Goal: Information Seeking & Learning: Check status

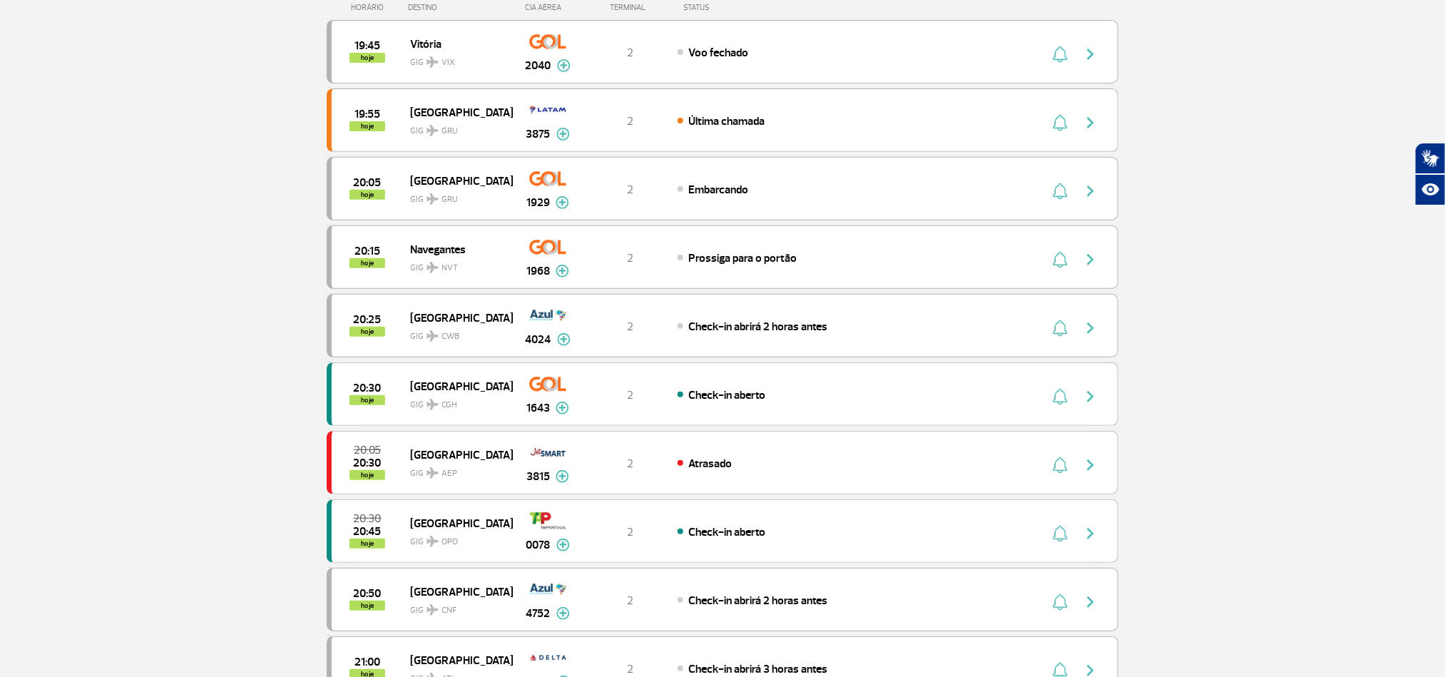
scroll to position [107, 0]
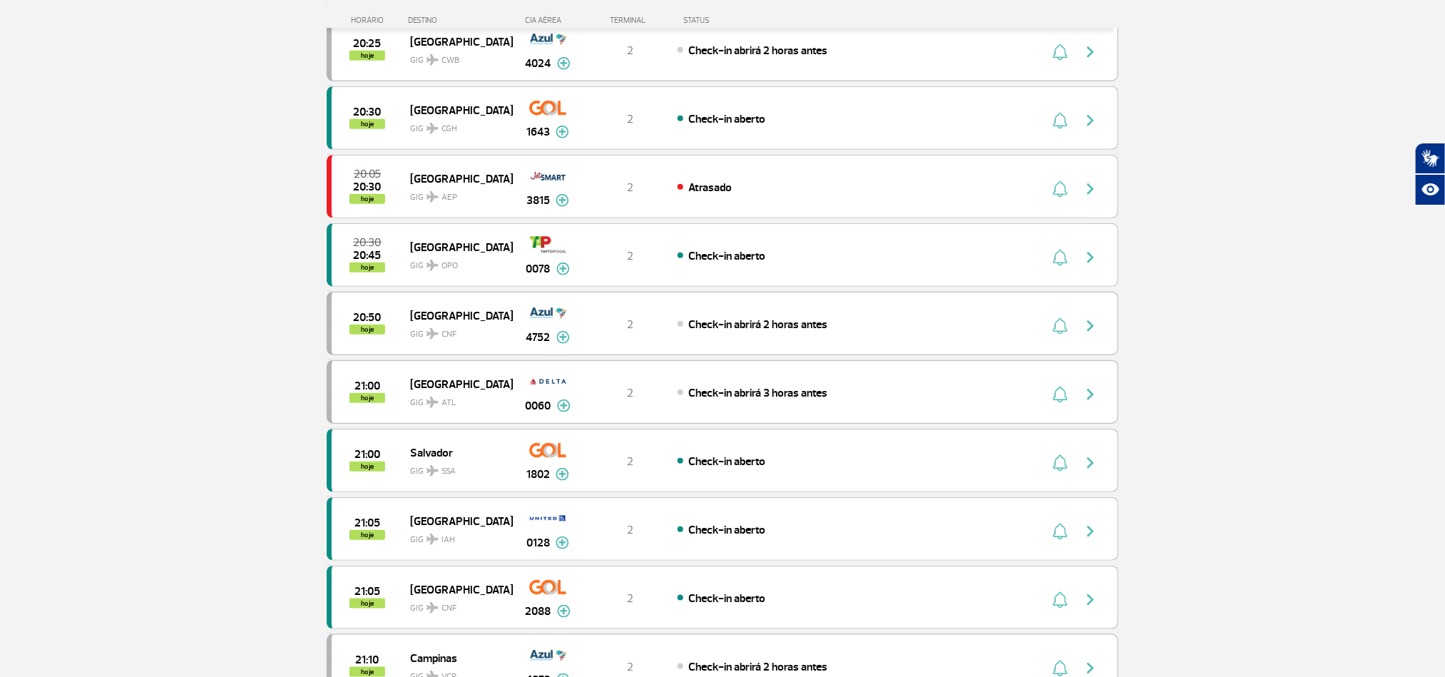
scroll to position [535, 0]
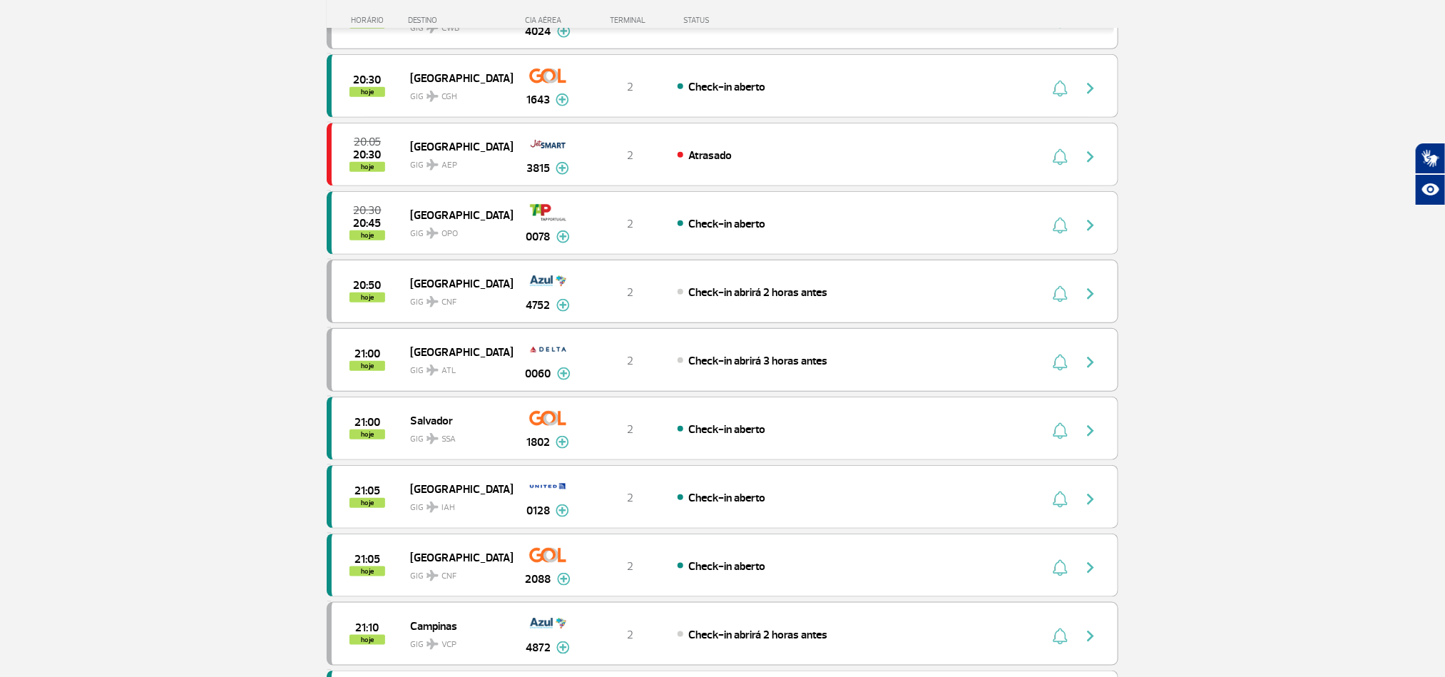
click at [140, 285] on section "Página Inicial > Voos > Painel de Voos Painel de Voos Partidas Chegadas 19:45 h…" at bounding box center [722, 372] width 1445 height 1673
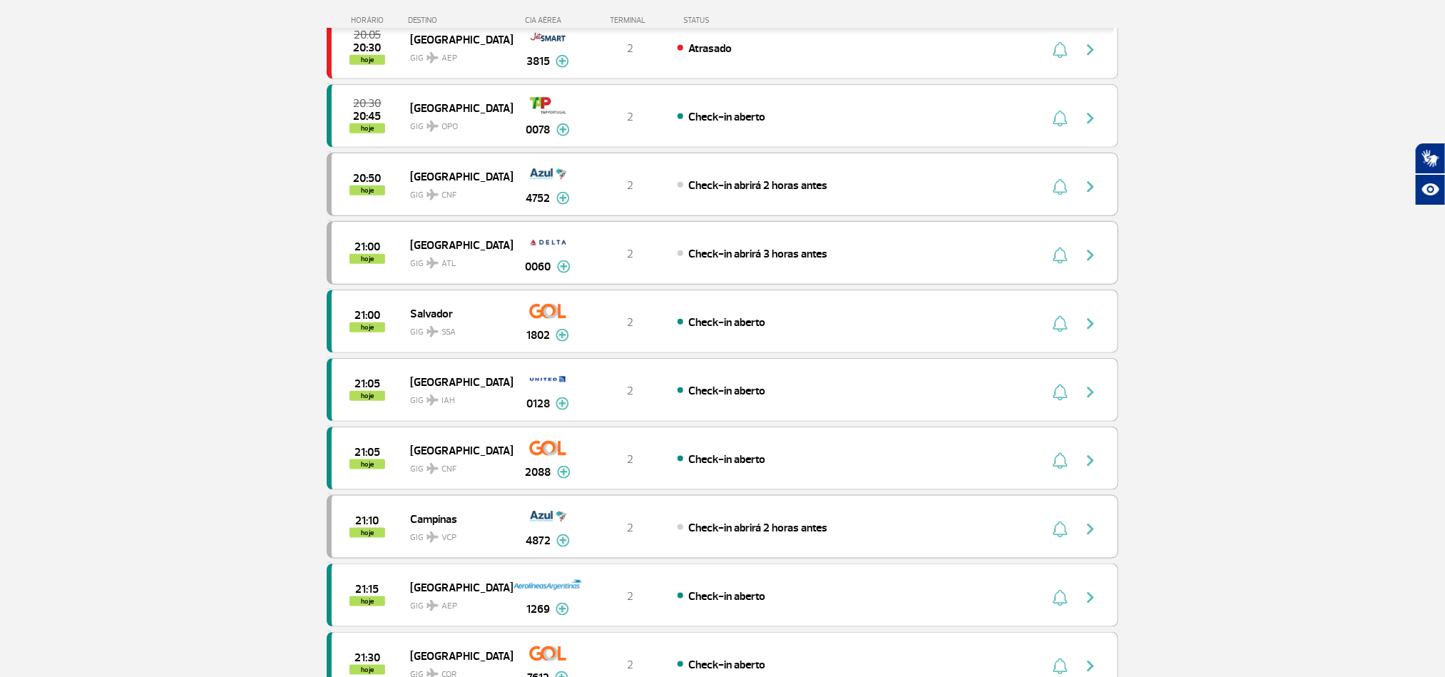
click at [140, 285] on section "Página Inicial > Voos > Painel de Voos Painel de Voos Partidas Chegadas 19:45 h…" at bounding box center [722, 265] width 1445 height 1673
click at [137, 223] on section "Página Inicial > Voos > Painel de Voos Painel de Voos Partidas Chegadas 19:45 h…" at bounding box center [722, 265] width 1445 height 1673
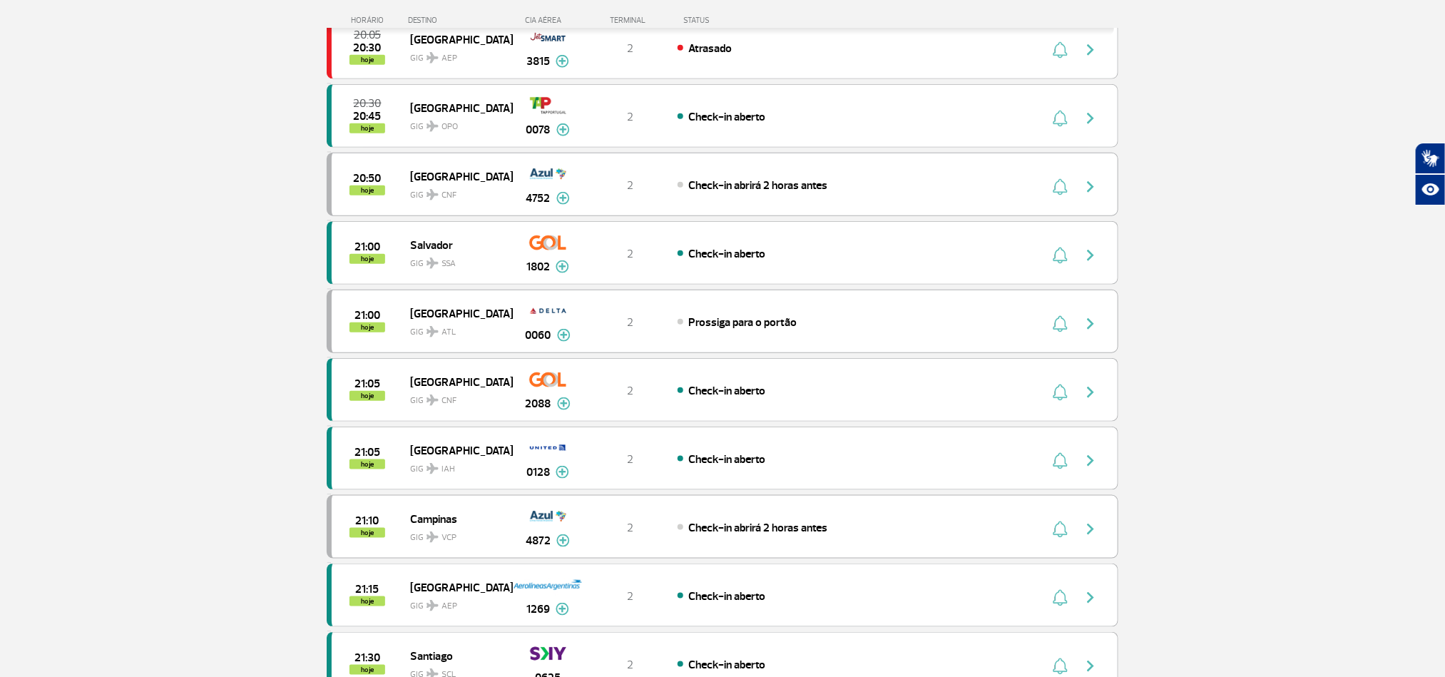
click at [160, 242] on section "Página Inicial > Voos > Painel de Voos Painel de Voos Partidas Chegadas 19:45 h…" at bounding box center [722, 265] width 1445 height 1673
